Goal: Navigation & Orientation: Find specific page/section

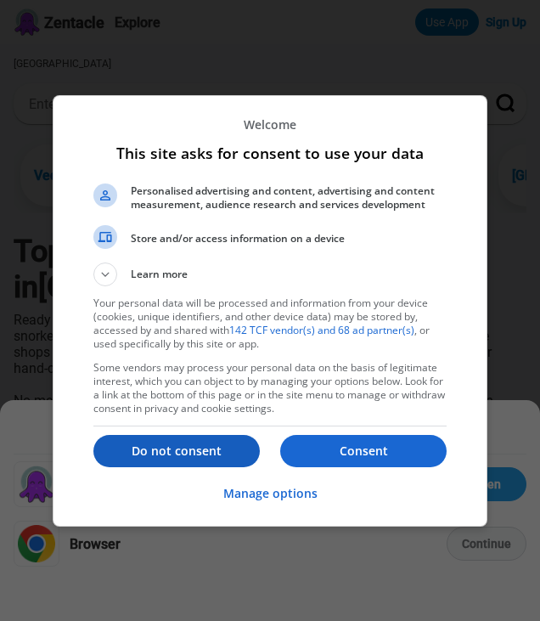
click at [184, 454] on p "Do not consent" at bounding box center [176, 450] width 166 height 17
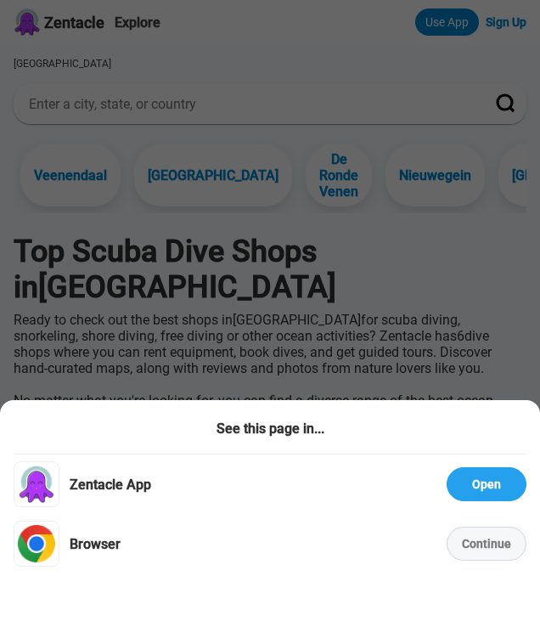
click at [449, 352] on div "Sign up for a free account! Leave reviews, save your favorite spots, and more I…" at bounding box center [270, 310] width 540 height 621
click at [478, 539] on div "Continue" at bounding box center [487, 543] width 80 height 34
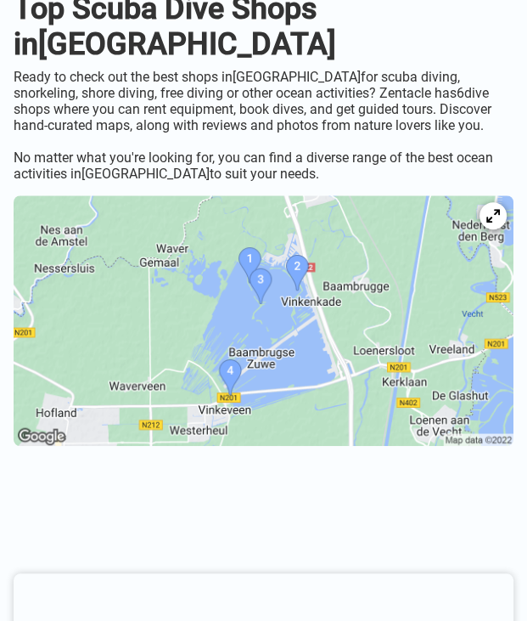
scroll to position [255, 0]
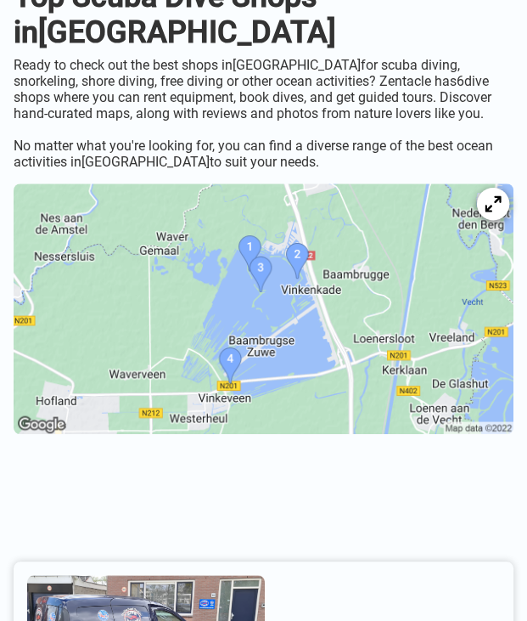
click at [502, 205] on div at bounding box center [493, 204] width 32 height 32
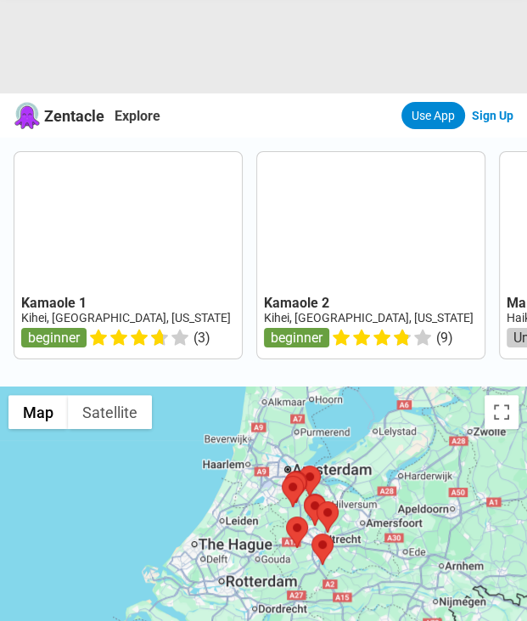
scroll to position [93, 0]
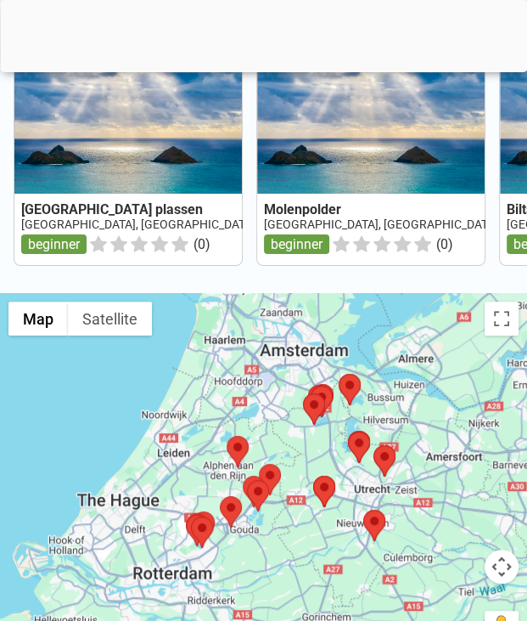
drag, startPoint x: 353, startPoint y: 452, endPoint x: 443, endPoint y: 454, distance: 90.0
click at [446, 457] on div at bounding box center [263, 479] width 527 height 372
